Goal: Information Seeking & Learning: Learn about a topic

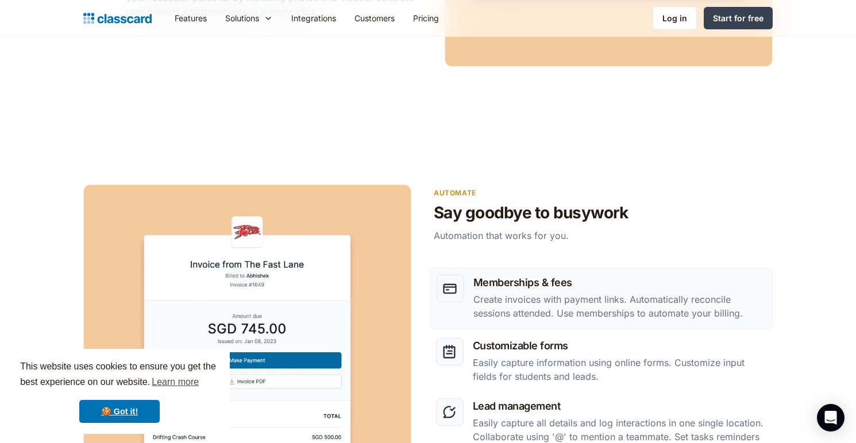
scroll to position [1311, 0]
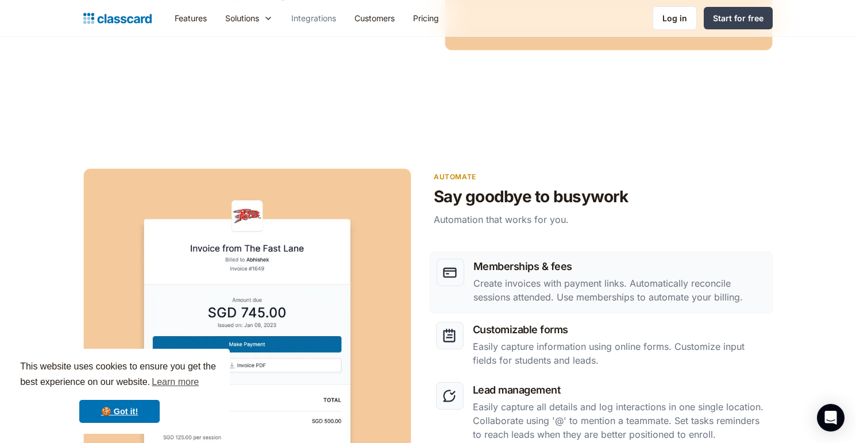
click at [315, 18] on link "Integrations" at bounding box center [313, 18] width 63 height 26
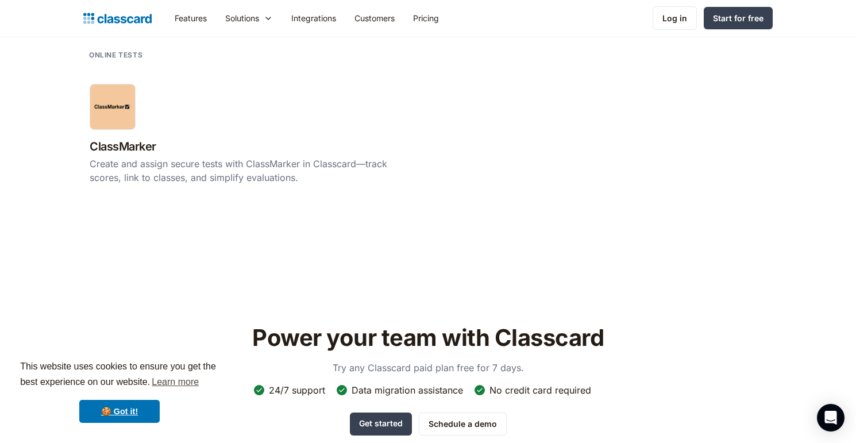
scroll to position [2441, 0]
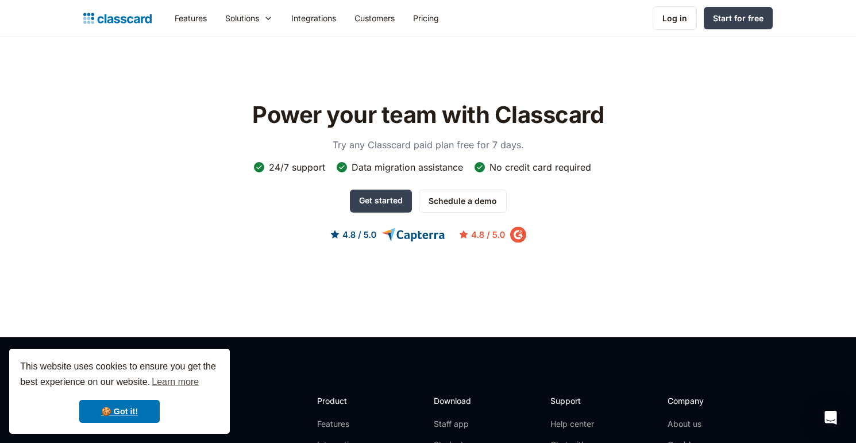
click at [498, 230] on img at bounding box center [428, 234] width 196 height 17
click at [529, 233] on div "Power your team with Classcard Try any Classcard paid plan free for 7 days. 24/…" at bounding box center [427, 181] width 689 height 174
click at [516, 233] on img at bounding box center [428, 234] width 196 height 17
